Goal: Information Seeking & Learning: Learn about a topic

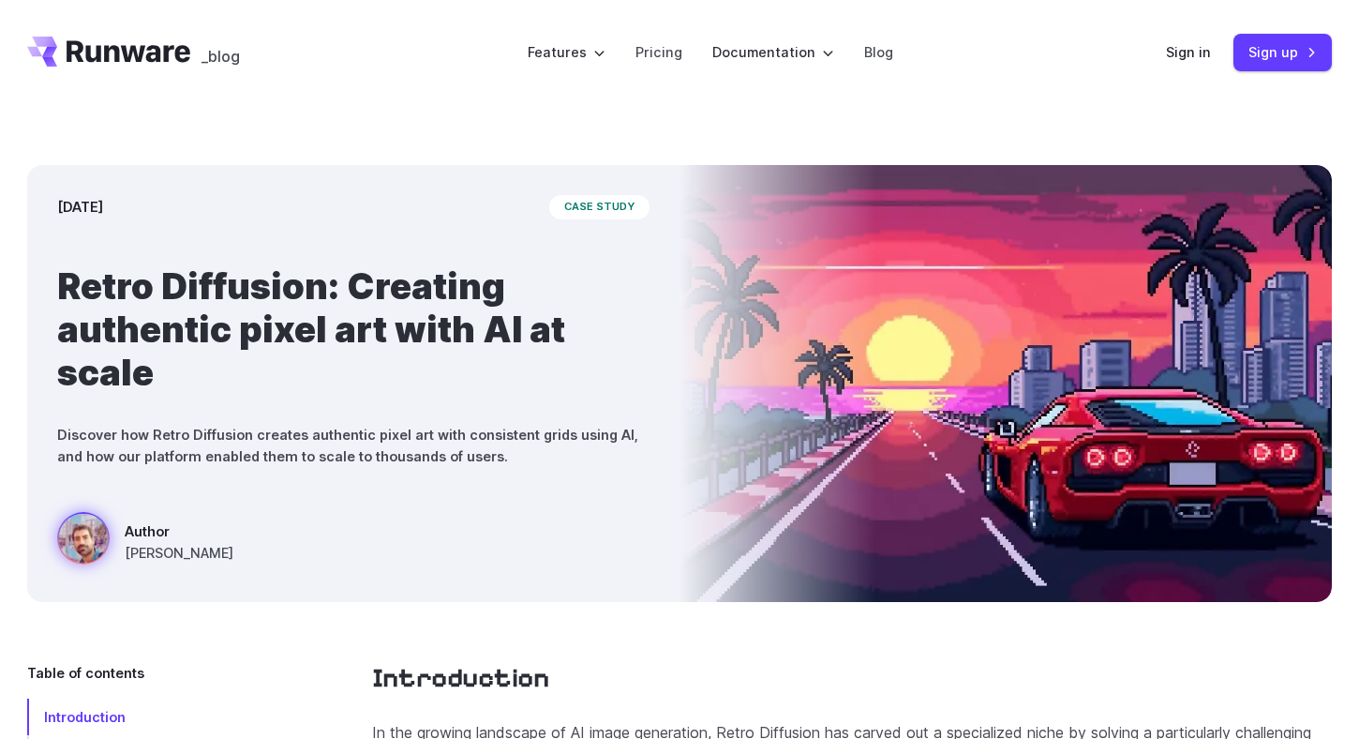
click at [126, 54] on icon "Go to /" at bounding box center [129, 51] width 124 height 22
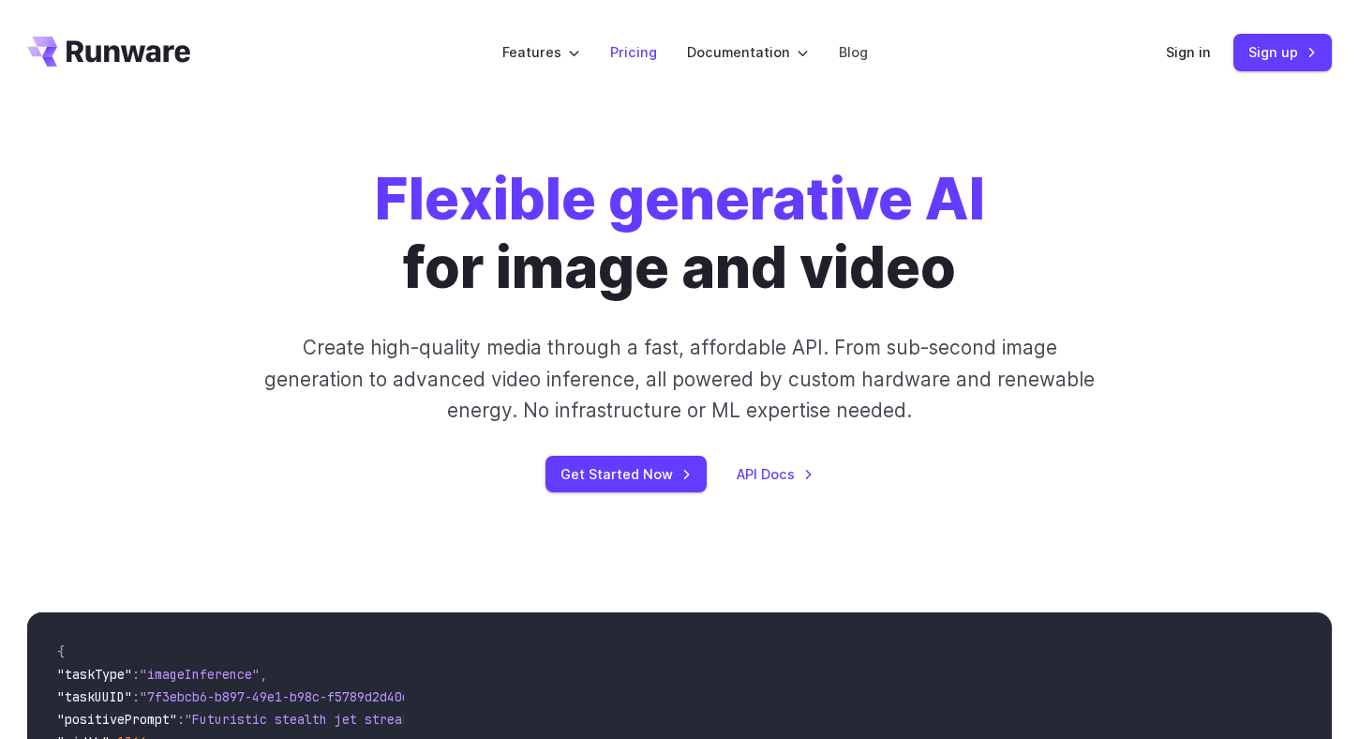
click at [637, 56] on link "Pricing" at bounding box center [633, 52] width 47 height 22
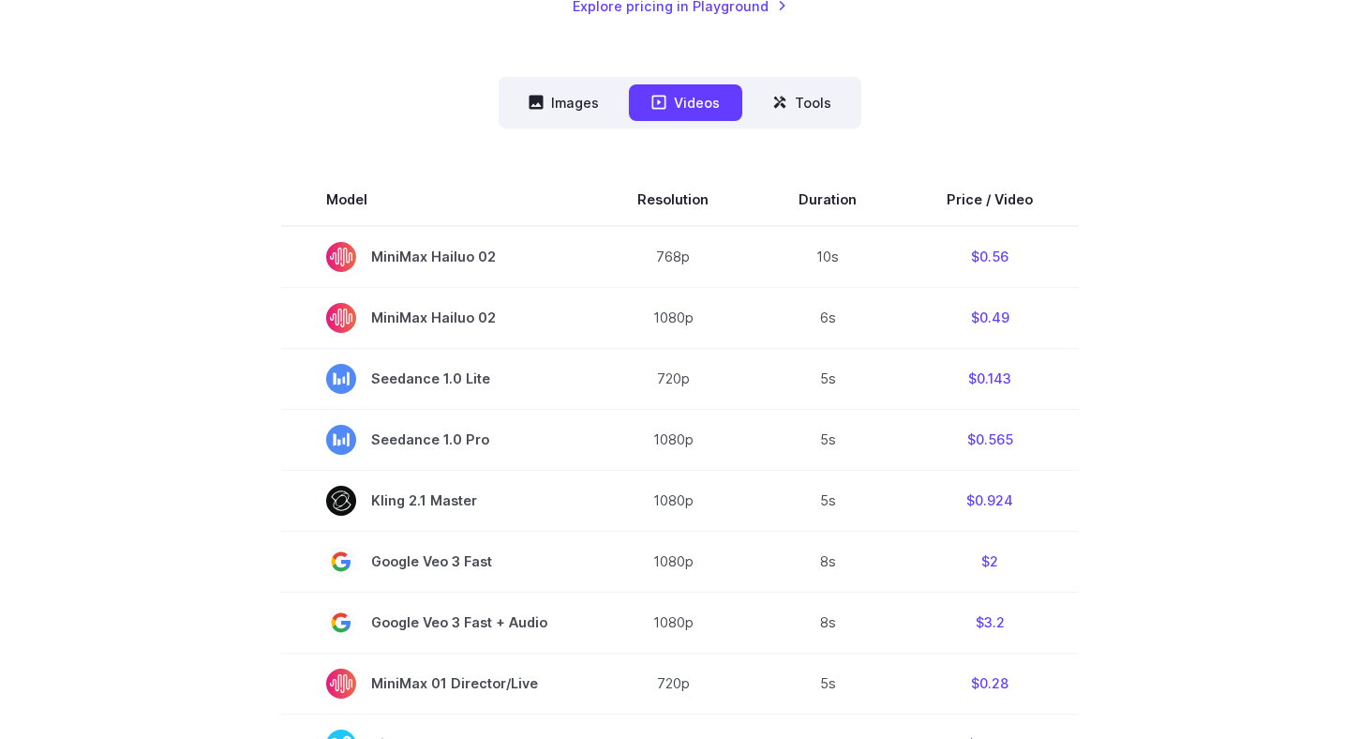
scroll to position [464, 0]
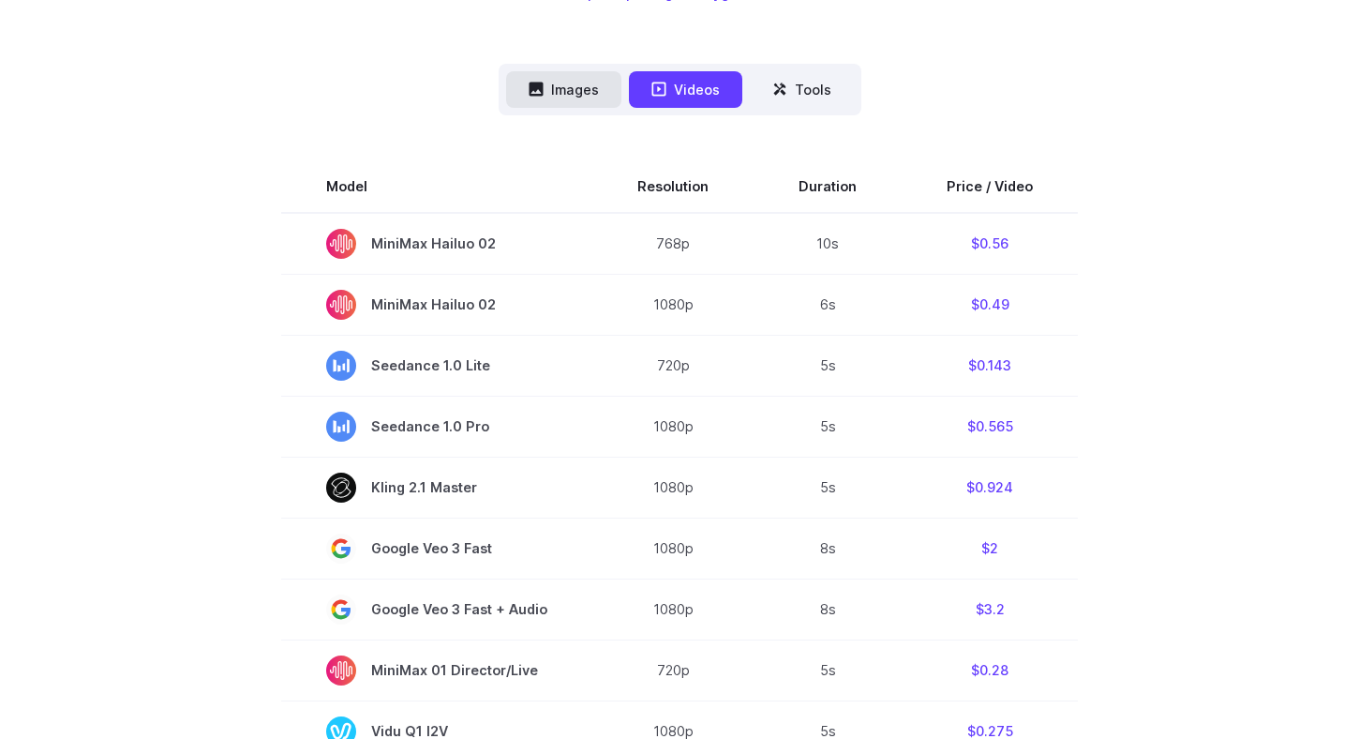
click at [543, 84] on icon at bounding box center [536, 89] width 14 height 14
click at [589, 96] on button "Images" at bounding box center [563, 89] width 115 height 37
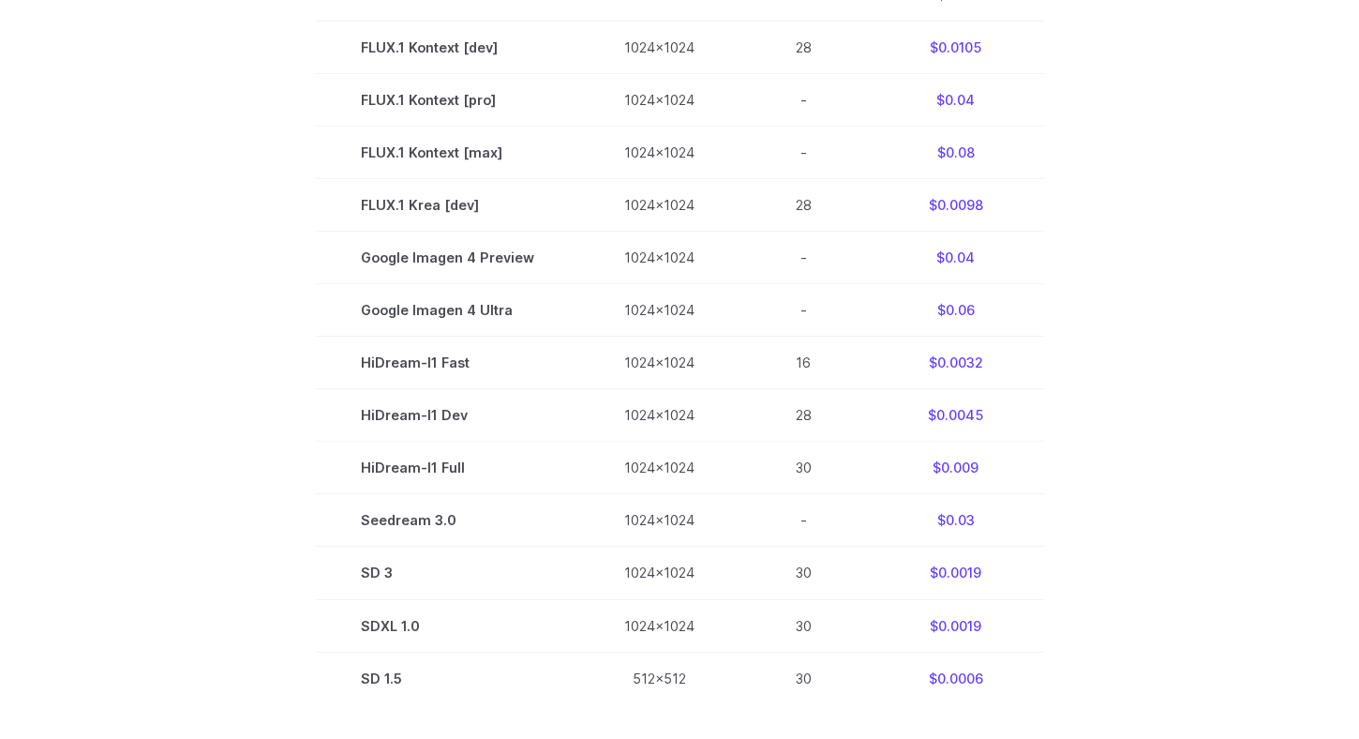
scroll to position [840, 0]
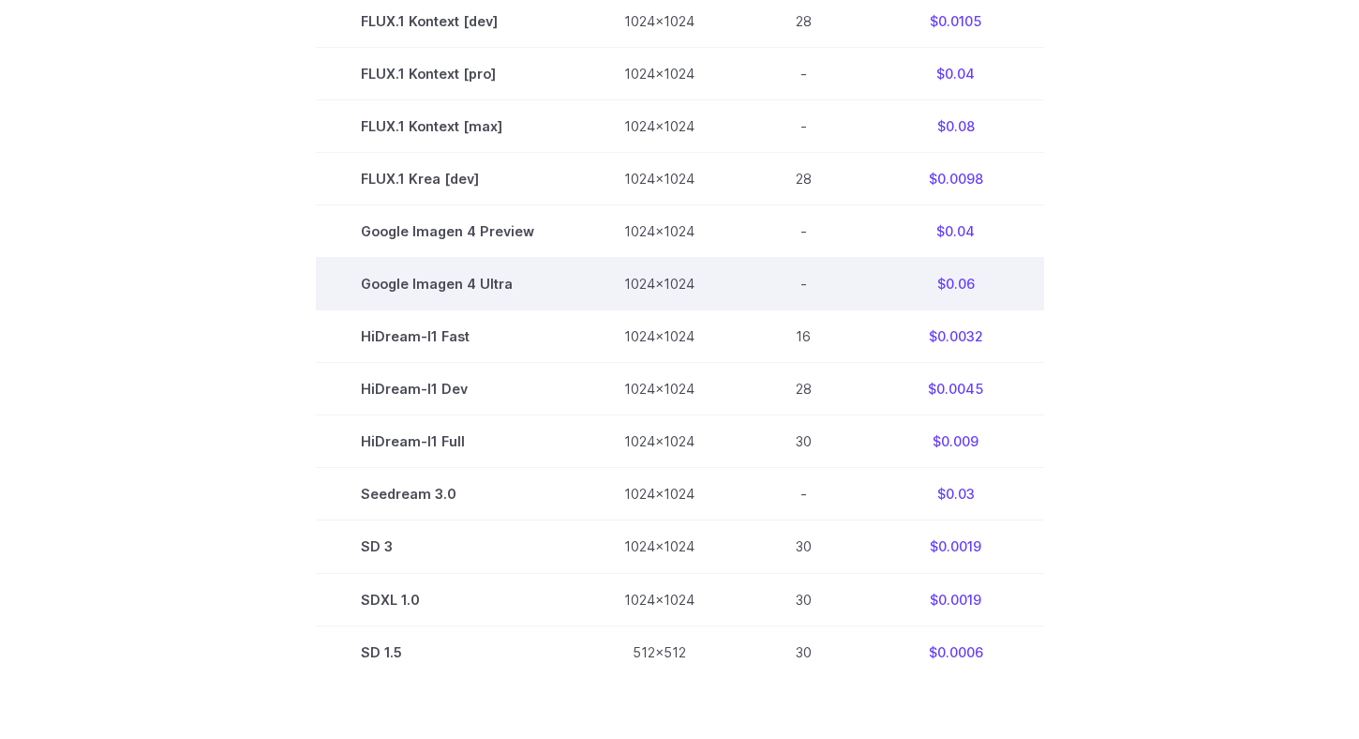
click at [413, 286] on td "Google Imagen 4 Ultra" at bounding box center [447, 284] width 263 height 52
click at [627, 271] on td "1024x1024" at bounding box center [659, 284] width 160 height 52
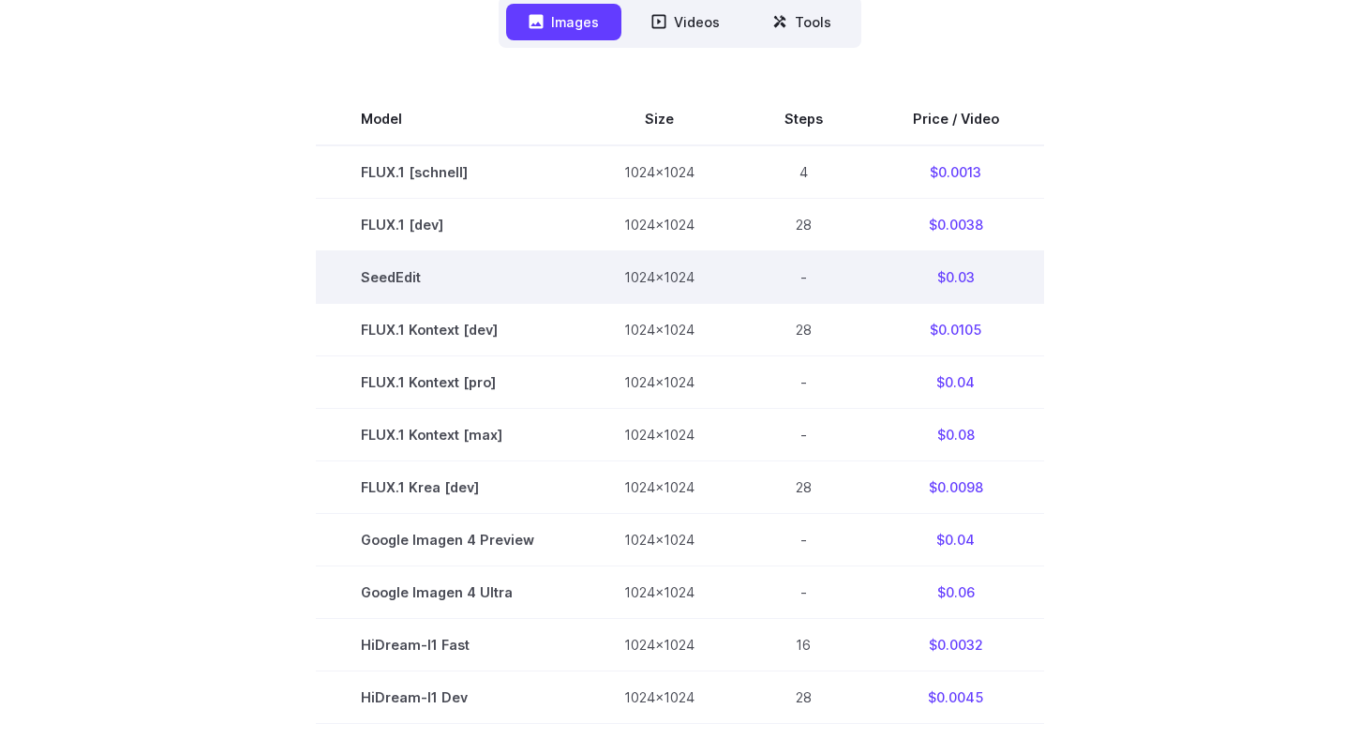
scroll to position [0, 0]
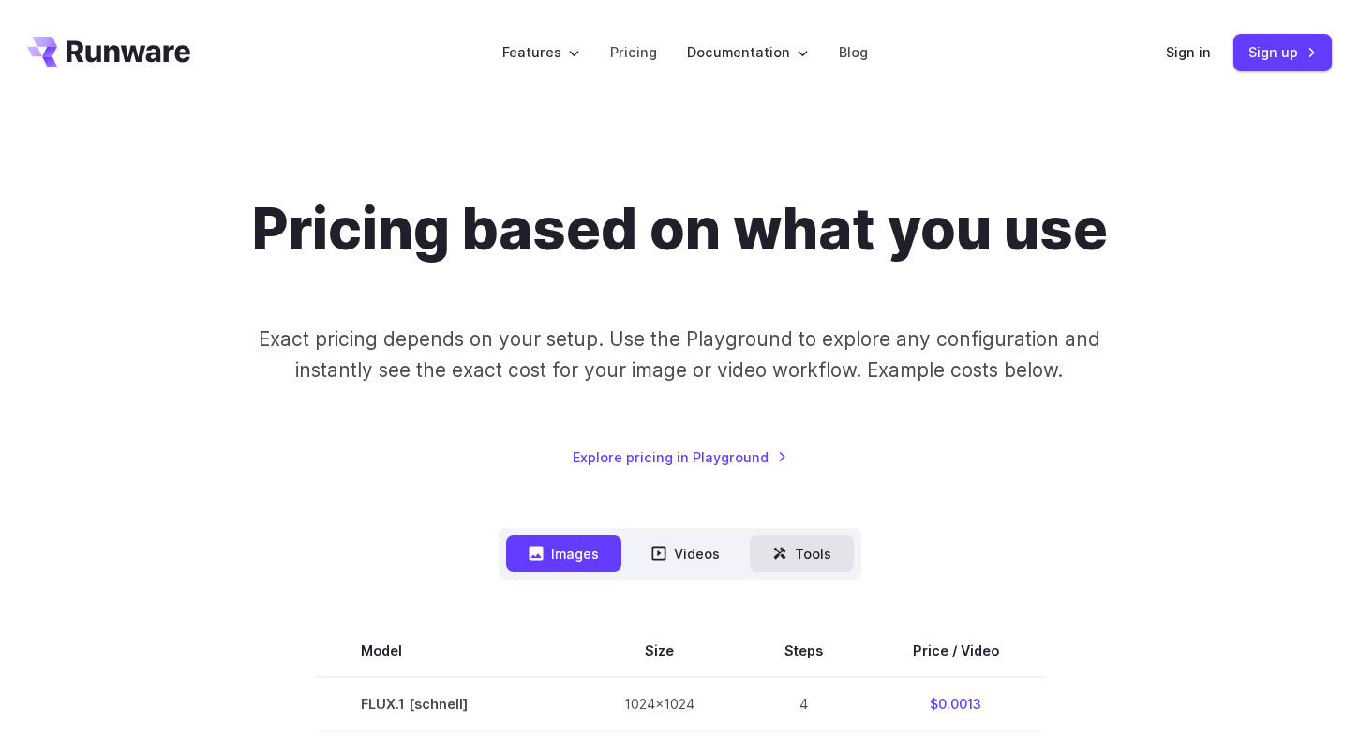
click at [816, 567] on button "Tools" at bounding box center [802, 553] width 104 height 37
